Goal: Check status: Check status

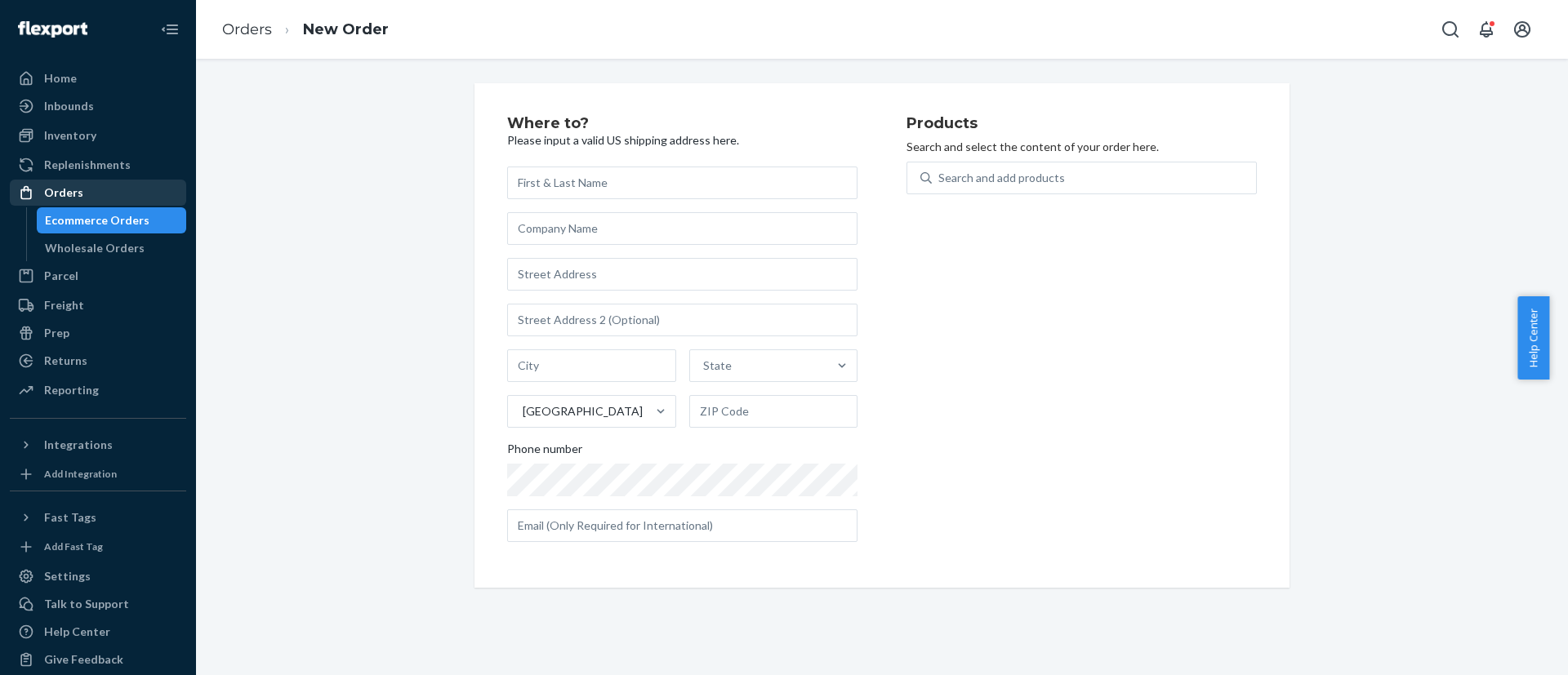
click at [73, 191] on div "Orders" at bounding box center [64, 193] width 39 height 16
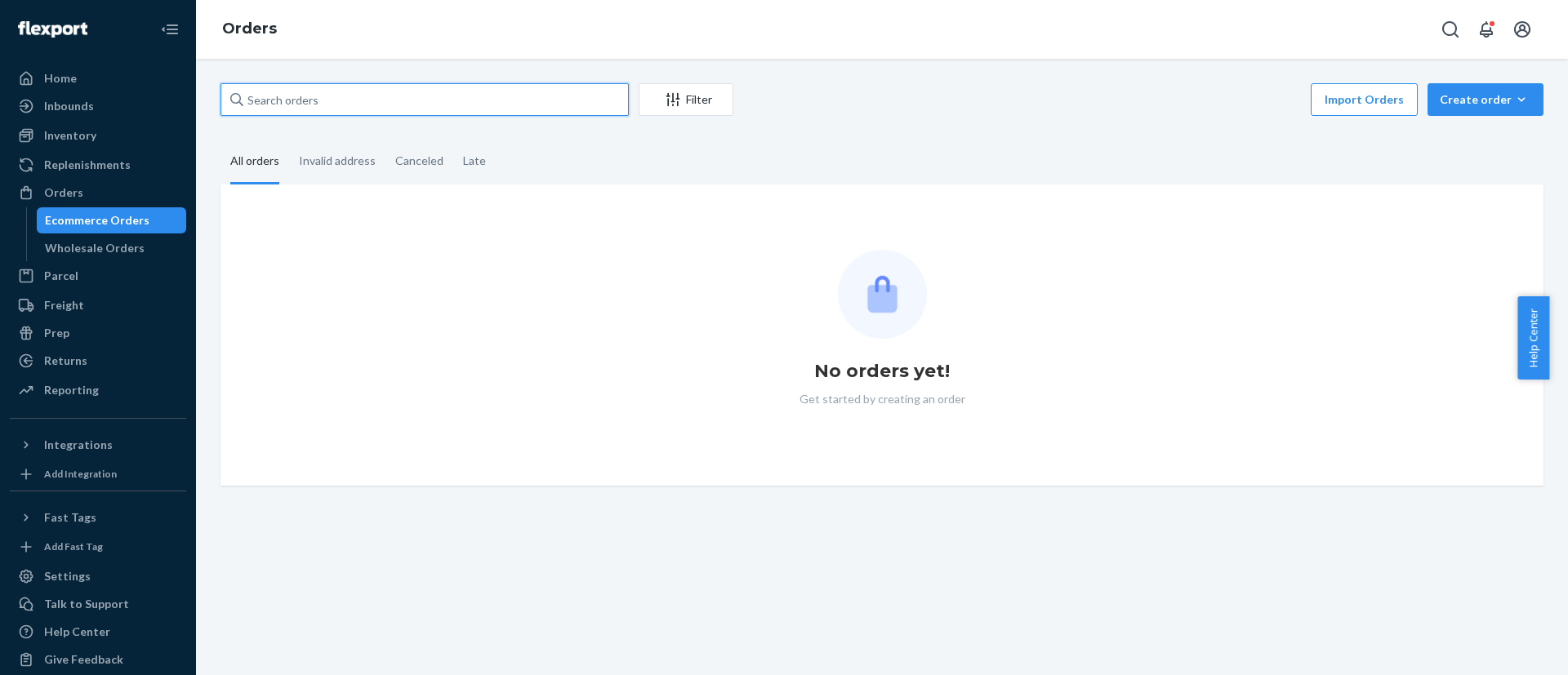
click at [420, 95] on input "text" at bounding box center [425, 100] width 409 height 33
paste input "Ula Bia"
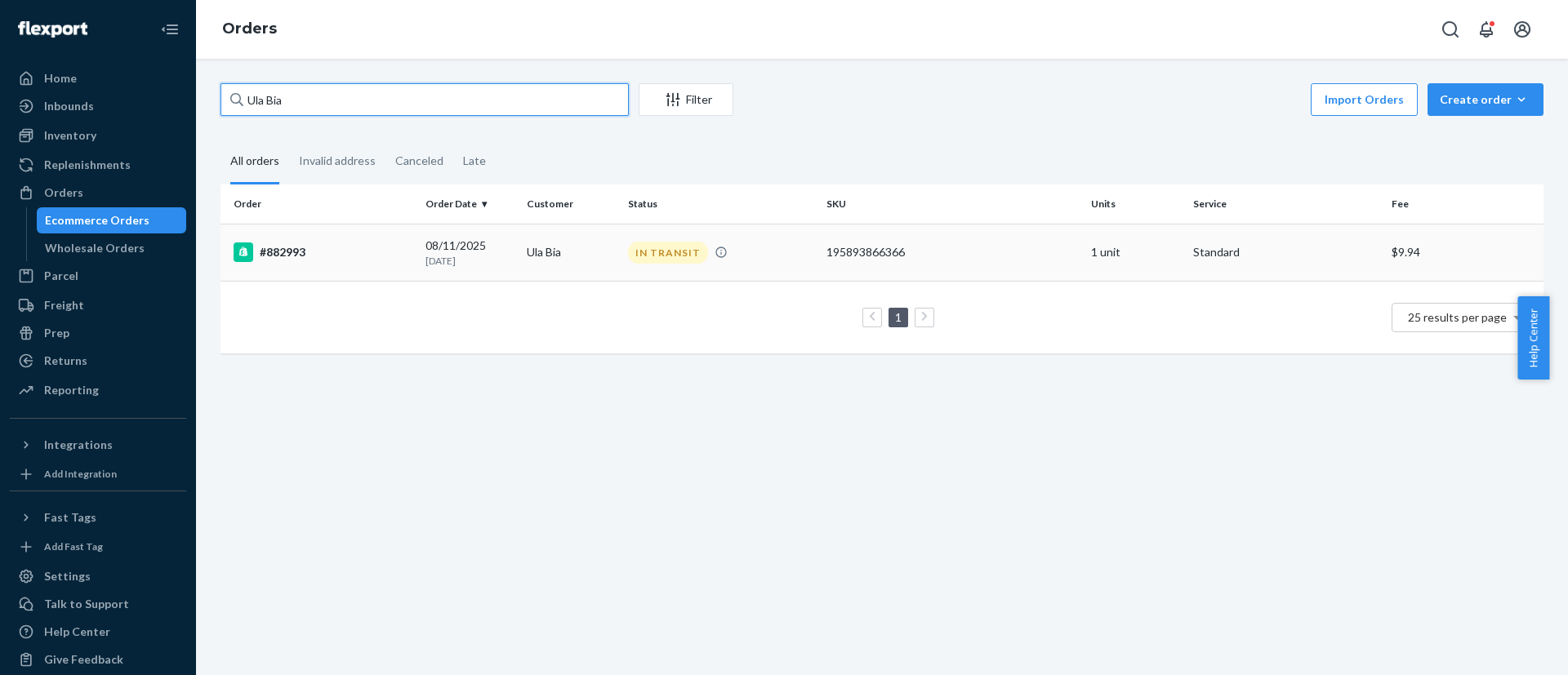
type input "Ula Bia"
click at [409, 249] on div "#882993" at bounding box center [323, 253] width 179 height 20
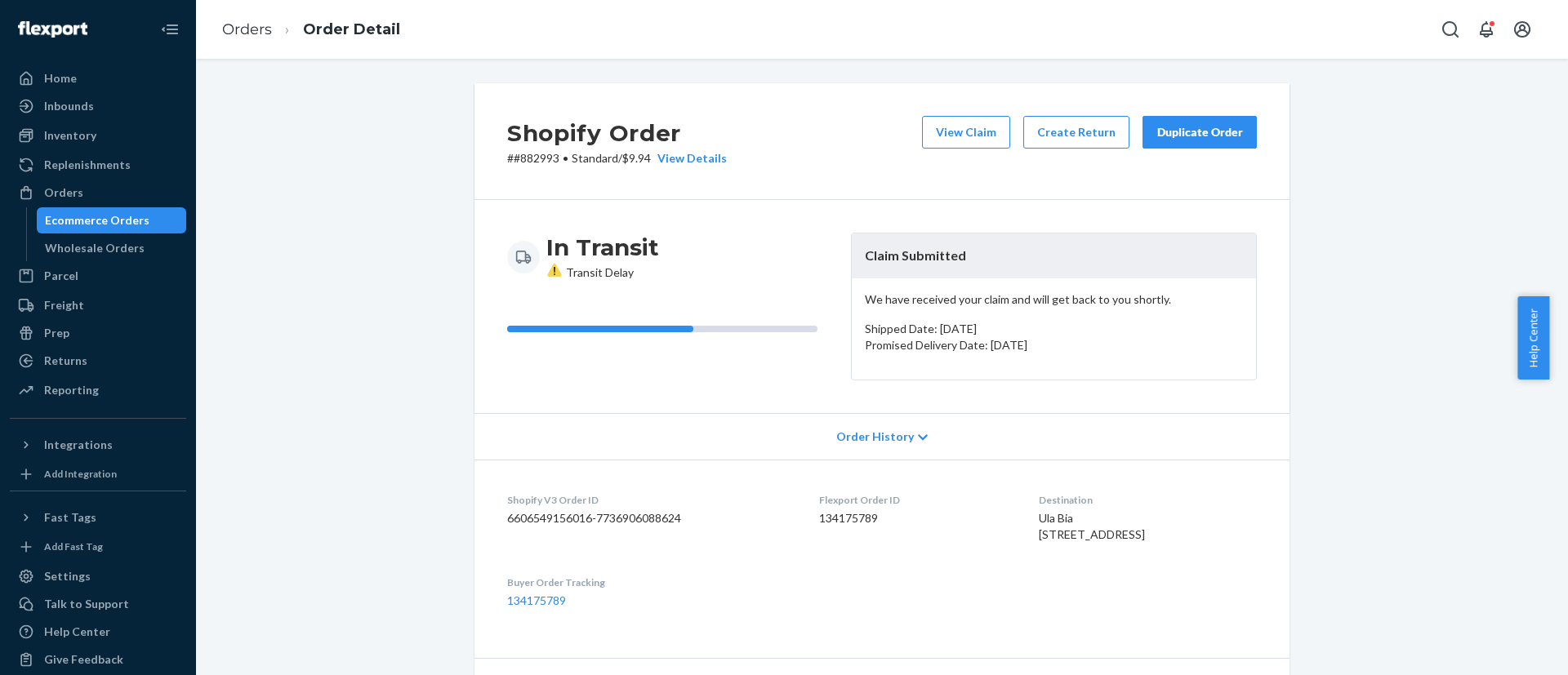
click at [1453, 331] on div "Shopify Order # #882993 • Standard / $9.94 View Details View Claim Create Retur…" at bounding box center [882, 598] width 1347 height 1029
